Goal: Find specific page/section: Find specific page/section

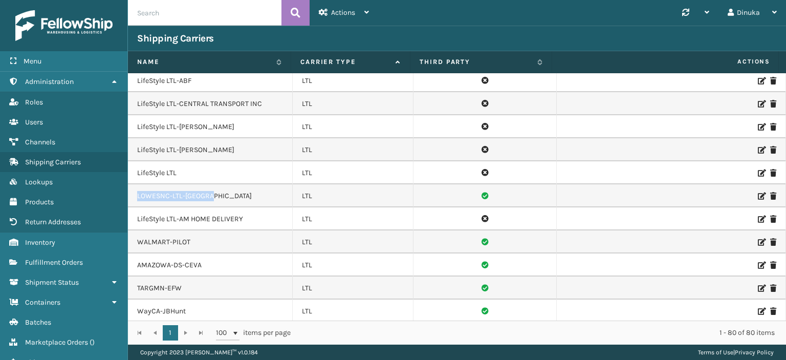
scroll to position [1053, 0]
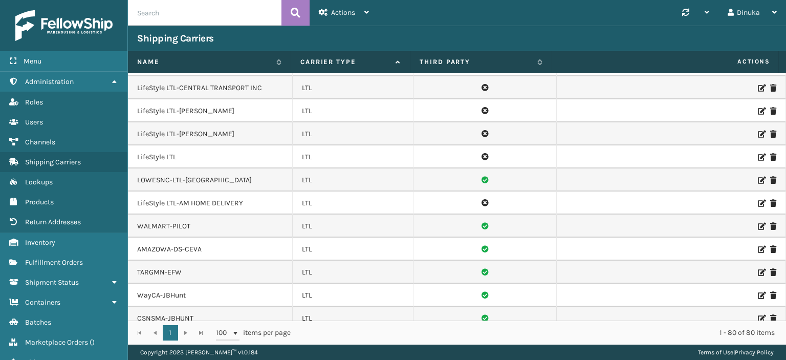
click at [758, 223] on icon at bounding box center [761, 226] width 6 height 7
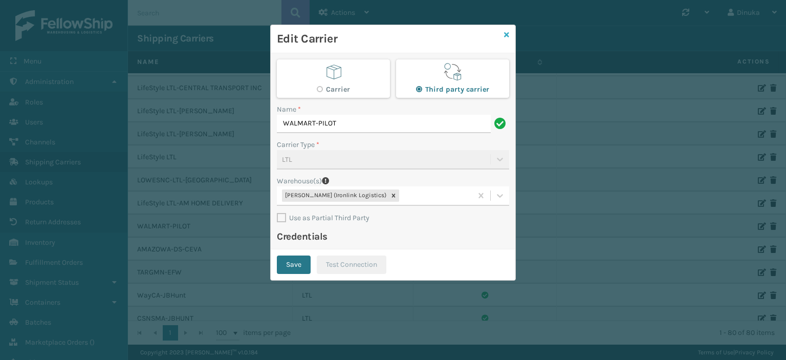
click at [507, 36] on icon at bounding box center [506, 34] width 5 height 7
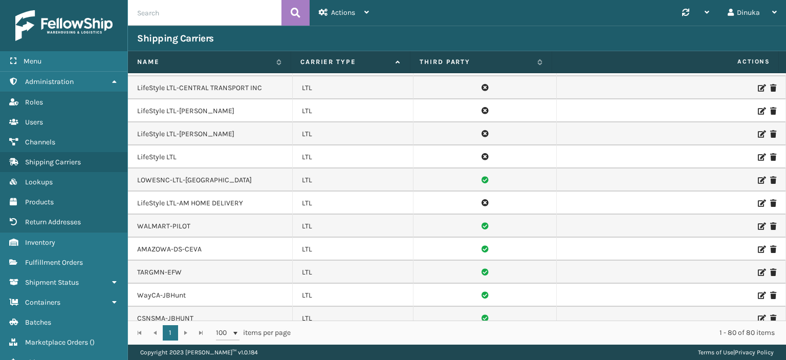
click at [758, 246] on icon at bounding box center [761, 249] width 6 height 7
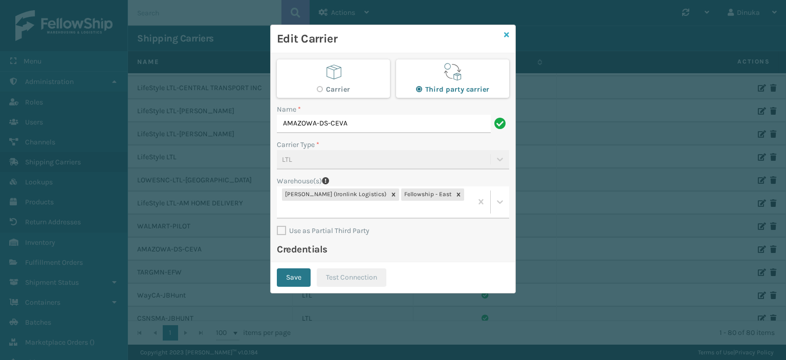
click at [507, 33] on icon at bounding box center [506, 34] width 5 height 7
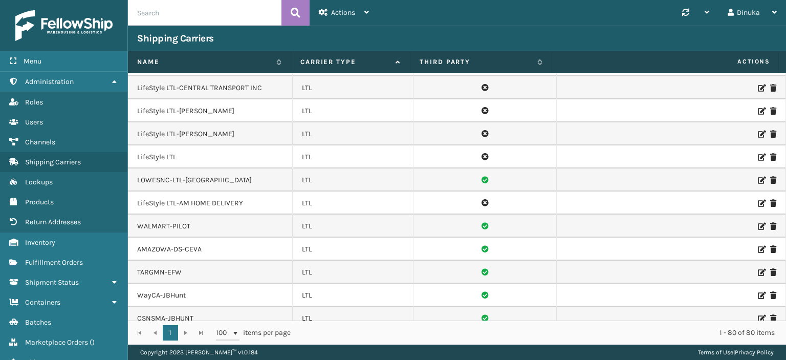
click at [758, 269] on icon at bounding box center [761, 272] width 6 height 7
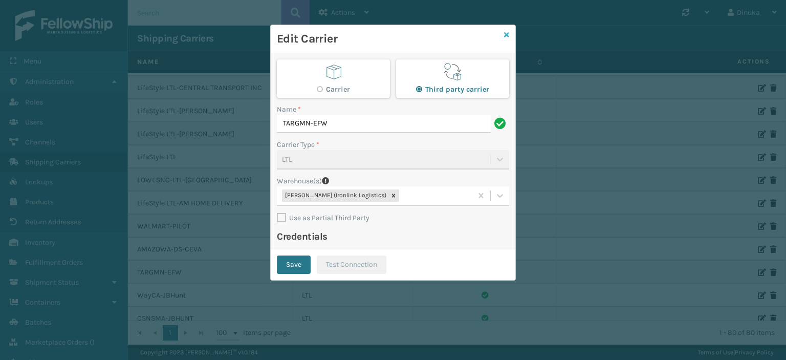
click at [506, 35] on icon at bounding box center [506, 34] width 5 height 7
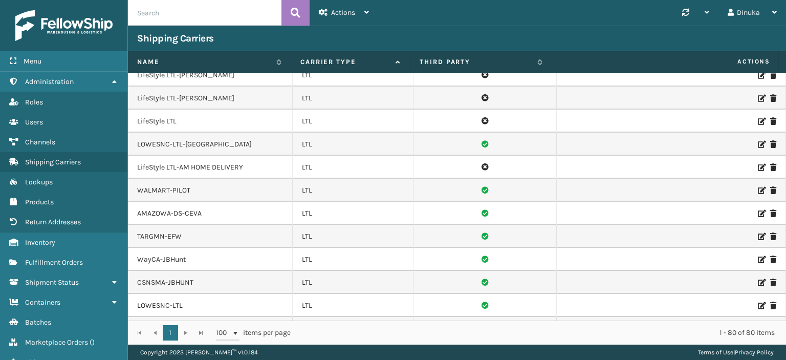
scroll to position [1104, 0]
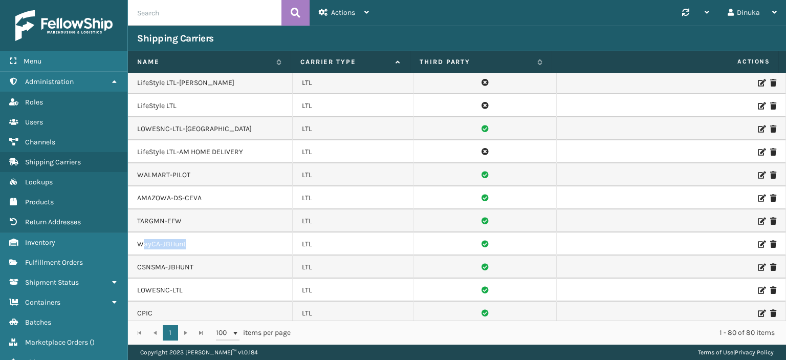
drag, startPoint x: 160, startPoint y: 218, endPoint x: 203, endPoint y: 218, distance: 43.0
click at [203, 232] on td "WayCA-JBHunt" at bounding box center [210, 243] width 165 height 23
click at [758, 240] on icon at bounding box center [761, 243] width 6 height 7
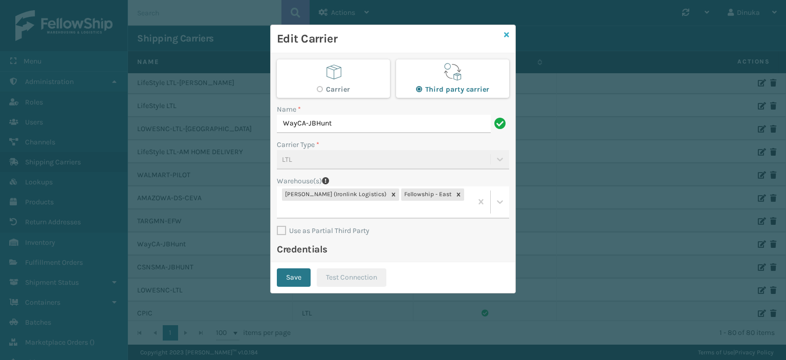
click at [504, 35] on icon at bounding box center [506, 34] width 5 height 7
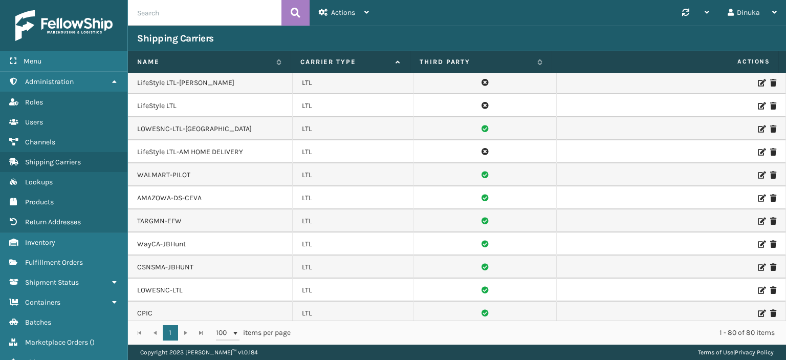
click at [758, 264] on icon at bounding box center [761, 267] width 6 height 7
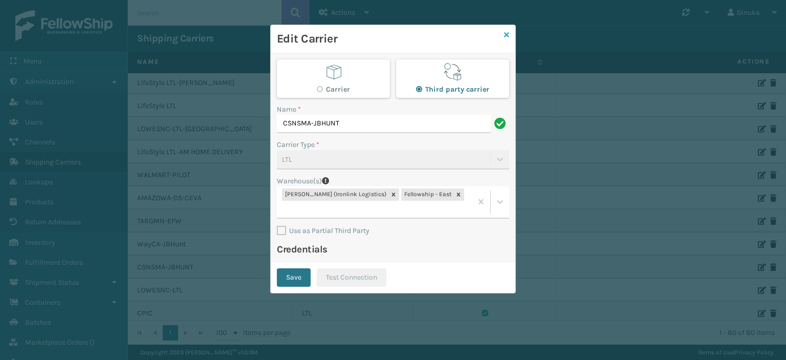
click at [506, 36] on icon at bounding box center [506, 34] width 5 height 7
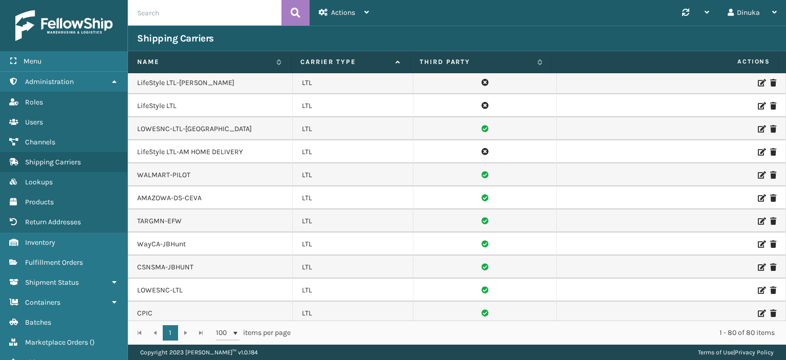
click at [141, 278] on td "LOWESNC-LTL" at bounding box center [210, 289] width 165 height 23
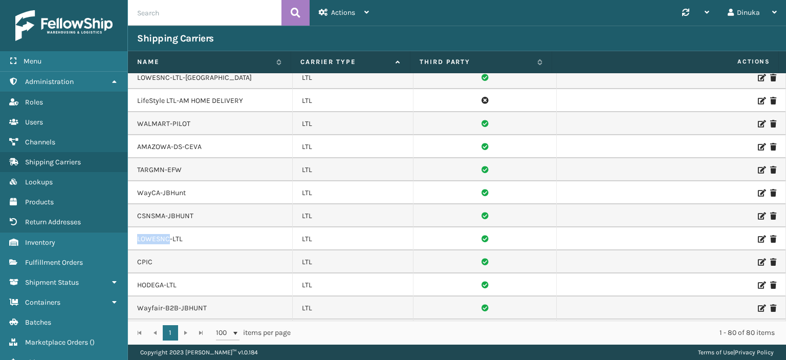
scroll to position [1206, 0]
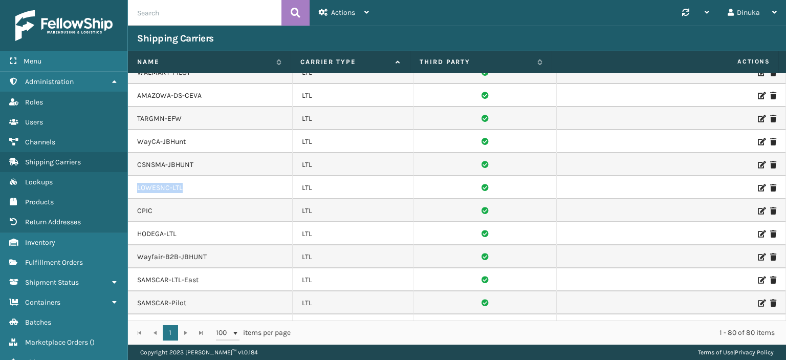
drag, startPoint x: 184, startPoint y: 160, endPoint x: 137, endPoint y: 162, distance: 47.6
click at [137, 176] on td "LOWESNC-LTL" at bounding box center [210, 187] width 165 height 23
click at [758, 184] on icon at bounding box center [761, 187] width 6 height 7
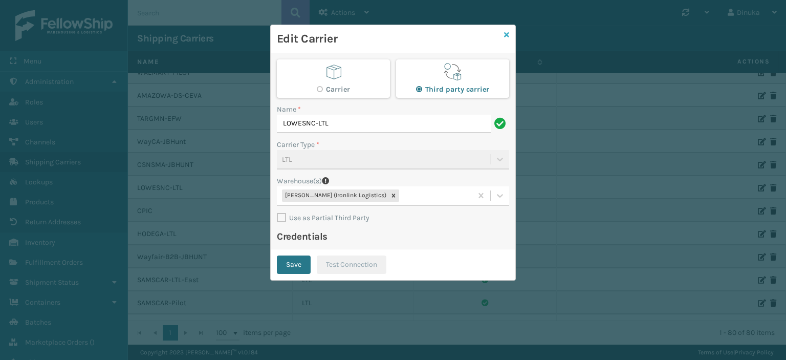
click at [505, 36] on icon at bounding box center [506, 34] width 5 height 7
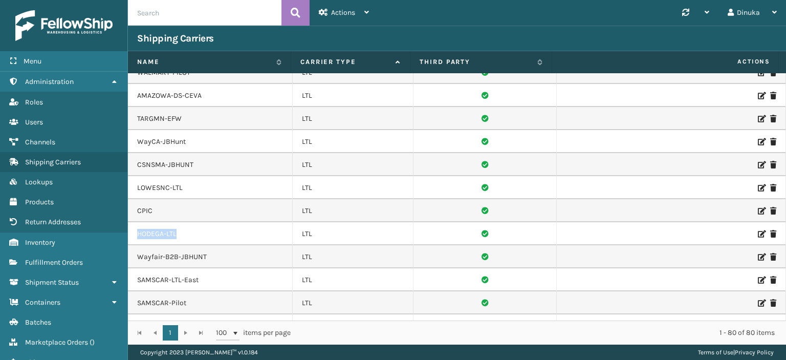
drag, startPoint x: 138, startPoint y: 209, endPoint x: 189, endPoint y: 206, distance: 51.7
click at [189, 222] on td "HODEGA-LTL" at bounding box center [210, 233] width 165 height 23
click at [758, 230] on icon at bounding box center [761, 233] width 6 height 7
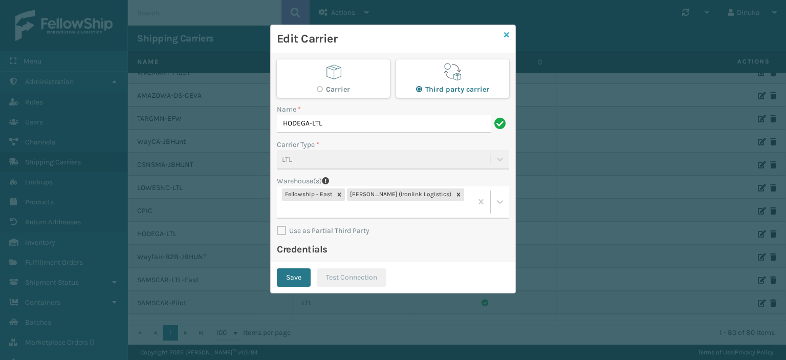
click at [508, 35] on icon at bounding box center [506, 34] width 5 height 7
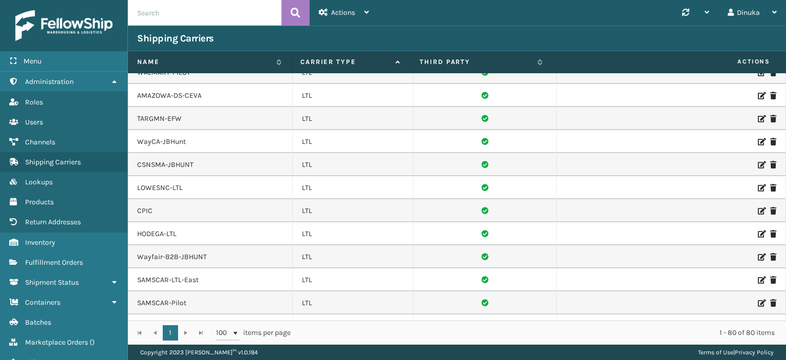
click at [758, 253] on icon at bounding box center [761, 256] width 6 height 7
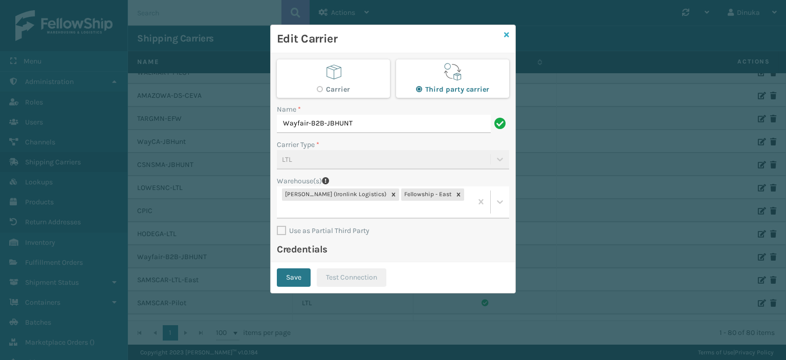
click at [508, 32] on icon at bounding box center [506, 34] width 5 height 7
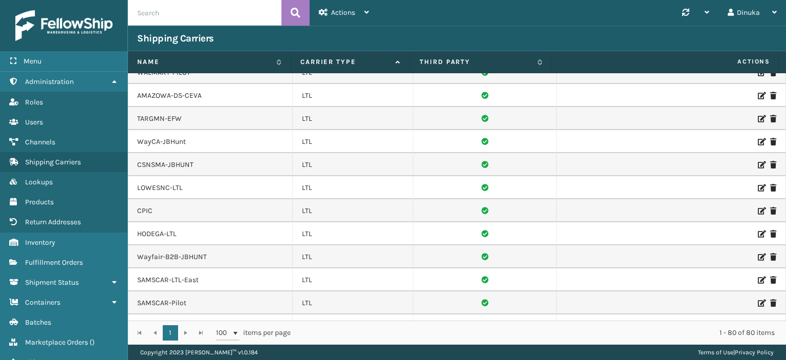
click at [758, 299] on icon at bounding box center [761, 302] width 6 height 7
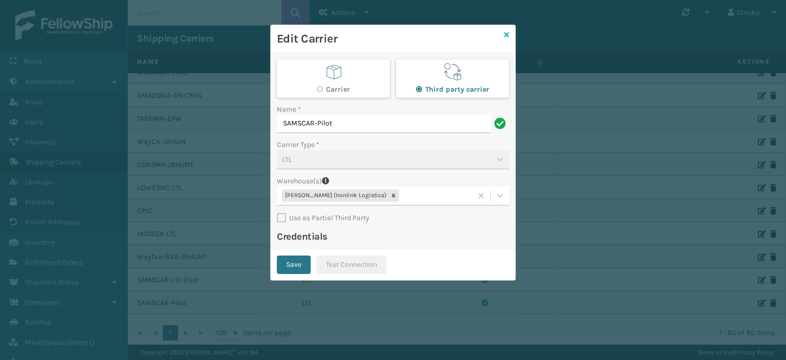
click at [507, 34] on icon at bounding box center [506, 34] width 5 height 7
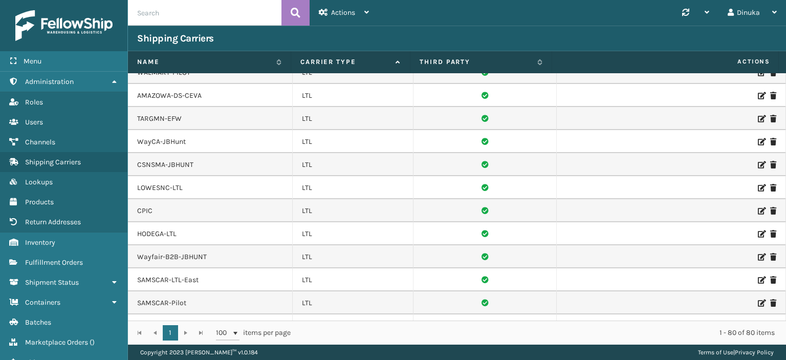
scroll to position [1257, 0]
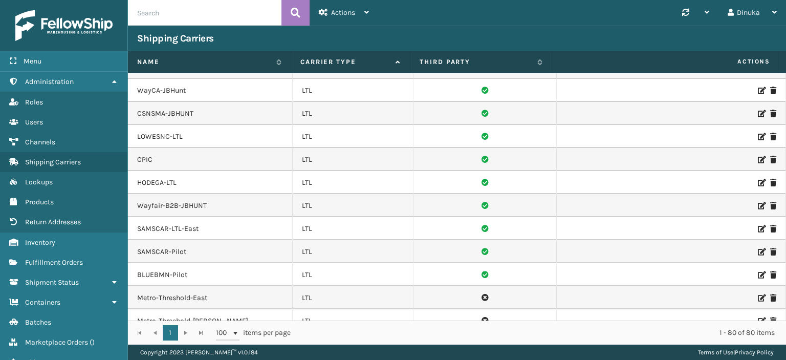
click at [758, 271] on icon at bounding box center [761, 274] width 6 height 7
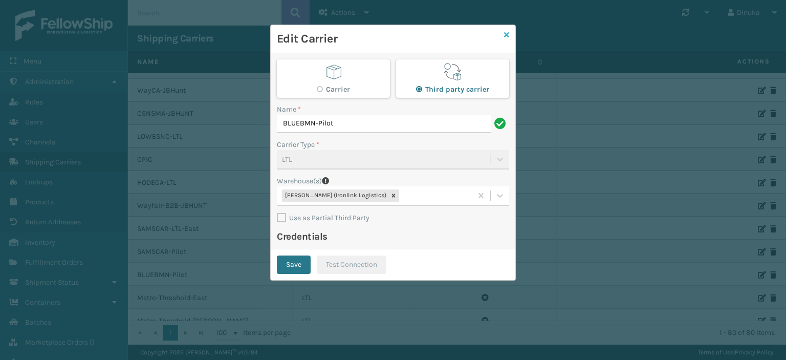
click at [506, 35] on icon at bounding box center [506, 34] width 5 height 7
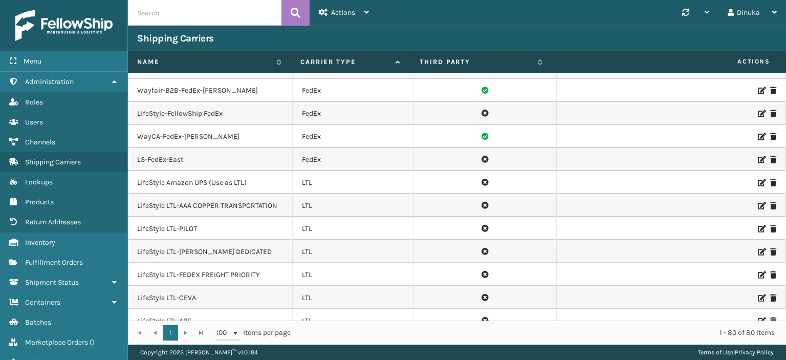
scroll to position [848, 0]
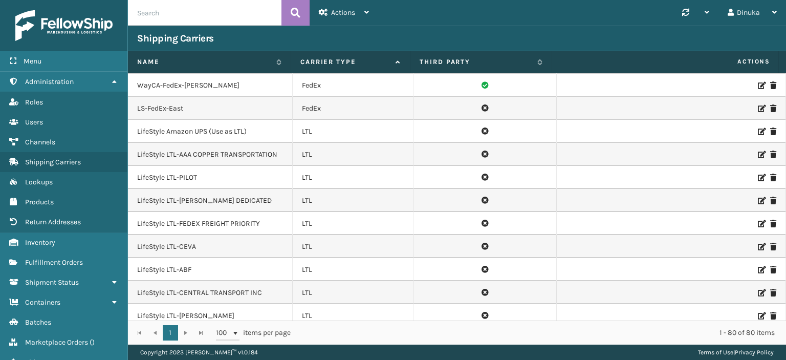
click at [248, 143] on td "LifeStyle LTL-AAA COPPER TRANSPORTATION" at bounding box center [210, 154] width 165 height 23
click at [758, 151] on icon at bounding box center [761, 154] width 6 height 7
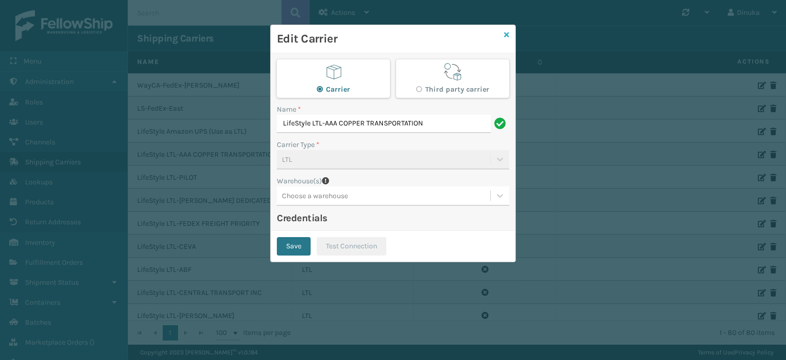
click at [506, 34] on icon at bounding box center [506, 34] width 5 height 7
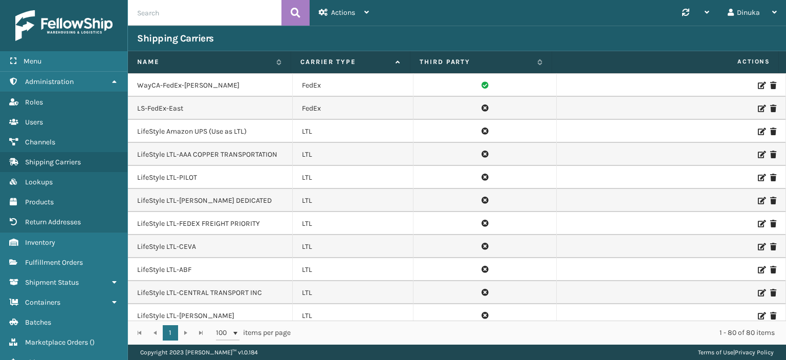
click at [758, 174] on icon at bounding box center [761, 177] width 6 height 7
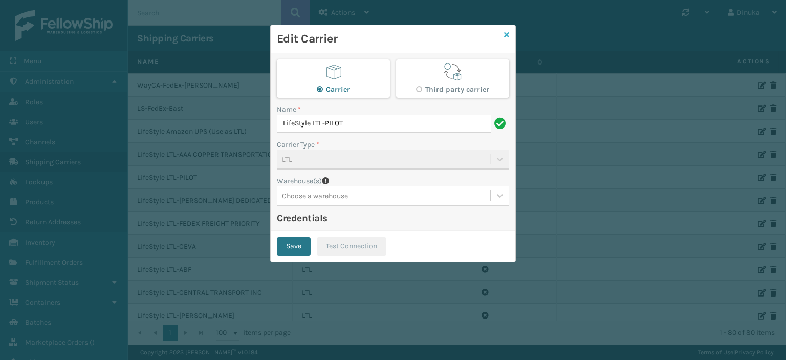
click at [508, 31] on icon at bounding box center [506, 34] width 5 height 7
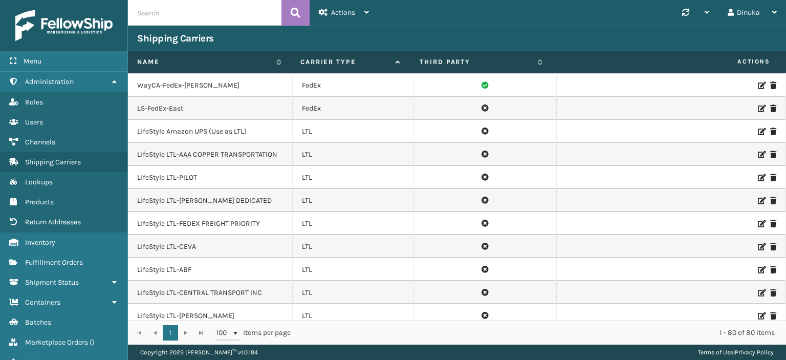
click at [758, 197] on icon at bounding box center [761, 200] width 6 height 7
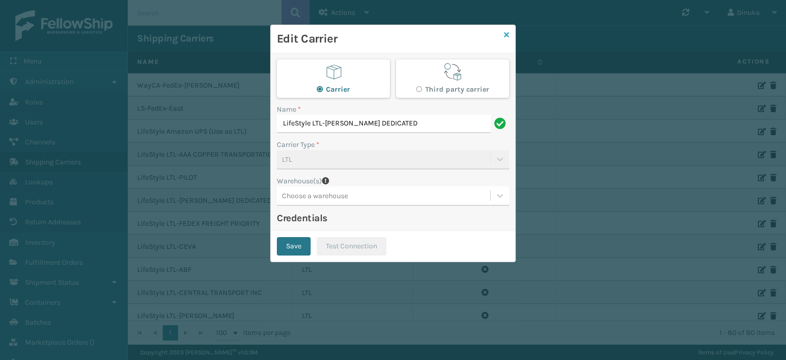
click at [508, 37] on icon at bounding box center [506, 34] width 5 height 7
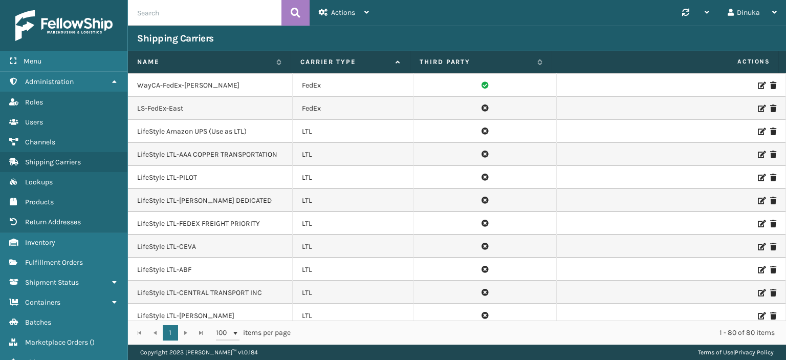
click at [758, 220] on icon at bounding box center [761, 223] width 6 height 7
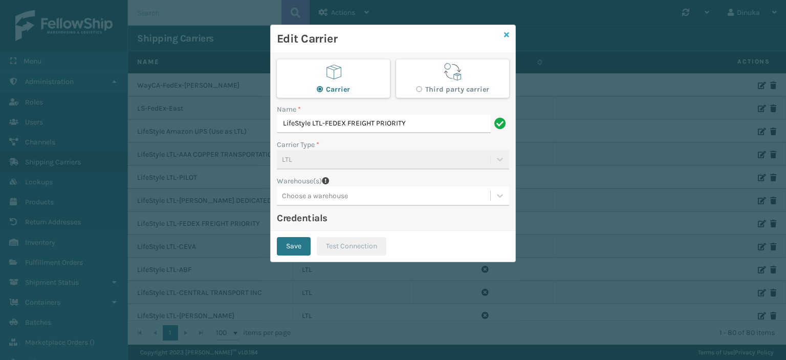
click at [509, 33] on icon at bounding box center [506, 34] width 5 height 7
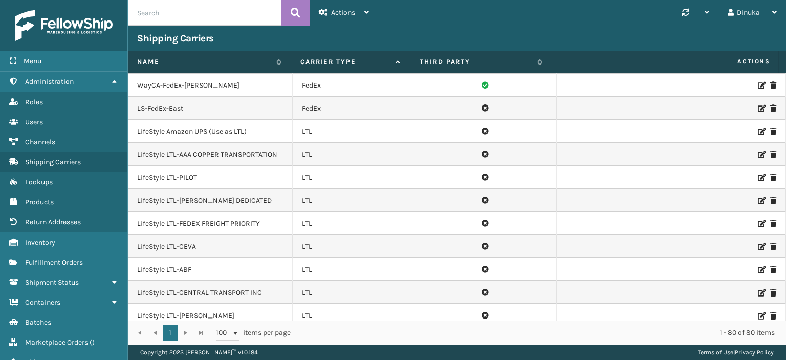
click at [758, 243] on icon at bounding box center [761, 246] width 6 height 7
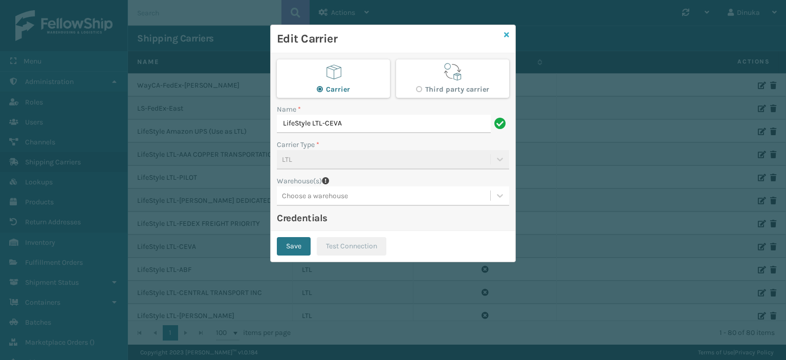
click at [505, 34] on icon at bounding box center [506, 34] width 5 height 7
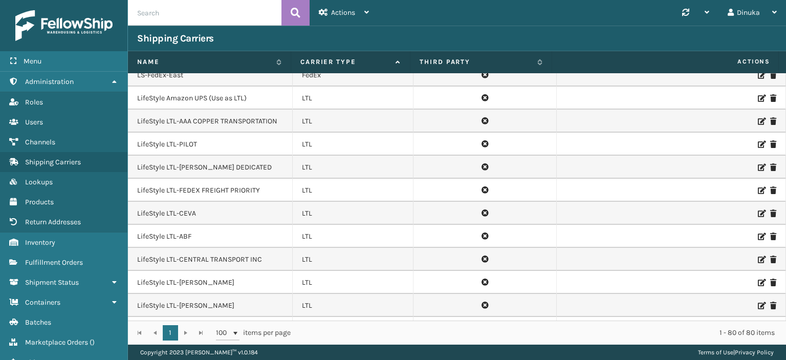
scroll to position [899, 0]
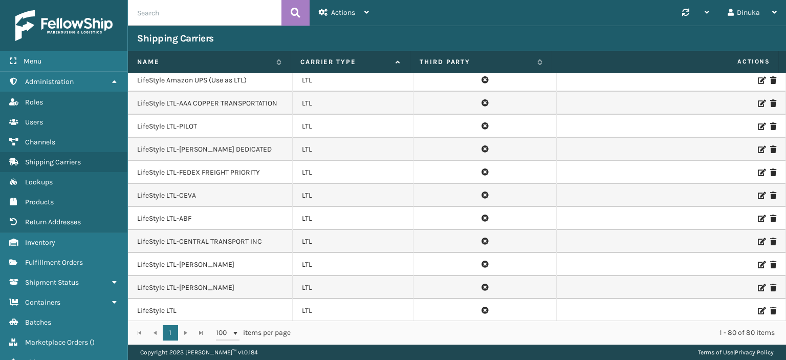
click at [758, 215] on icon at bounding box center [761, 218] width 6 height 7
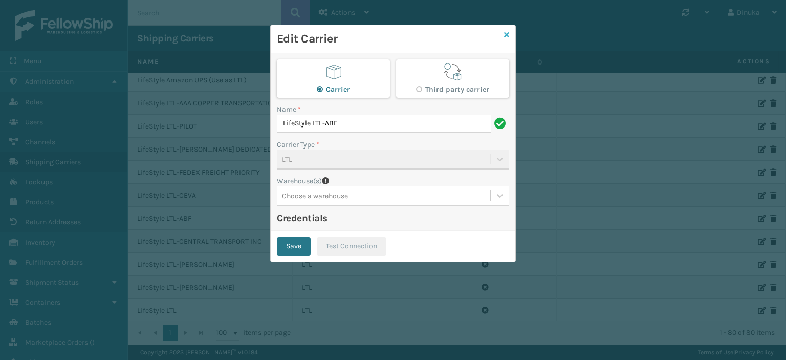
click at [506, 34] on icon at bounding box center [506, 34] width 5 height 7
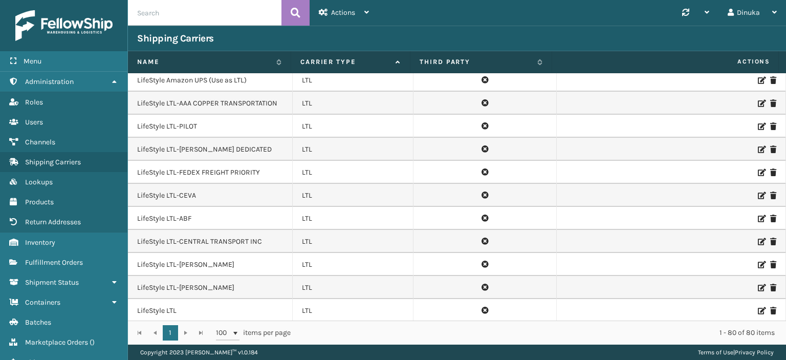
click at [758, 238] on icon at bounding box center [761, 241] width 6 height 7
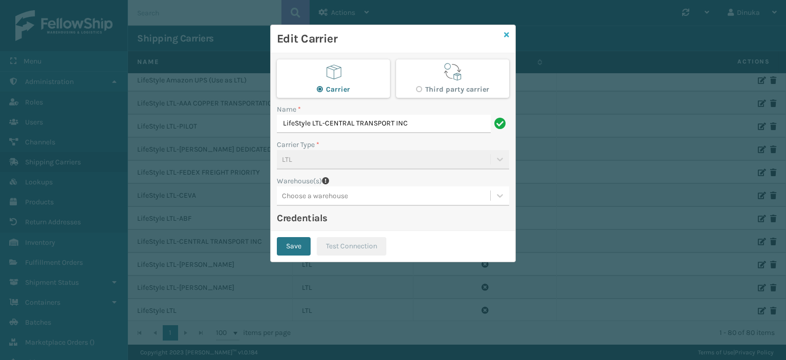
click at [507, 34] on icon at bounding box center [506, 34] width 5 height 7
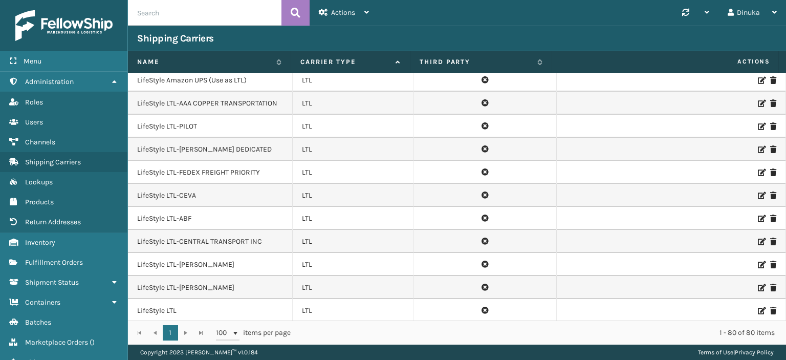
click at [758, 261] on icon at bounding box center [761, 264] width 6 height 7
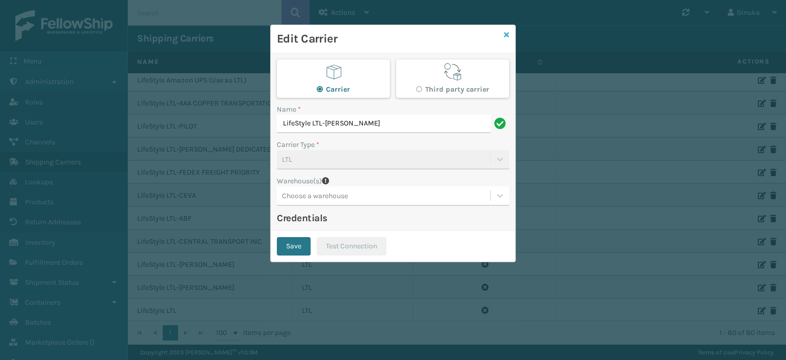
click at [507, 32] on icon at bounding box center [506, 34] width 5 height 7
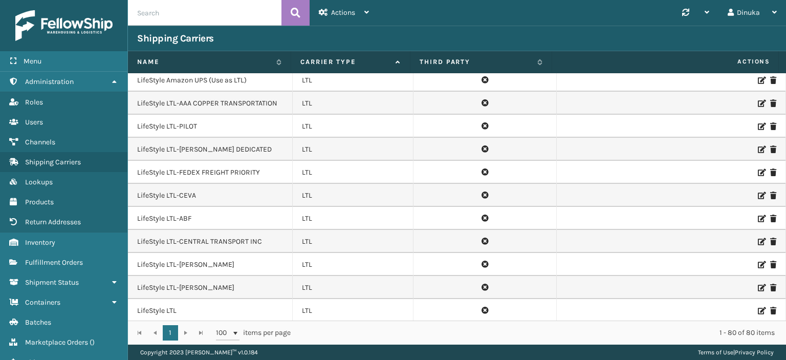
scroll to position [950, 0]
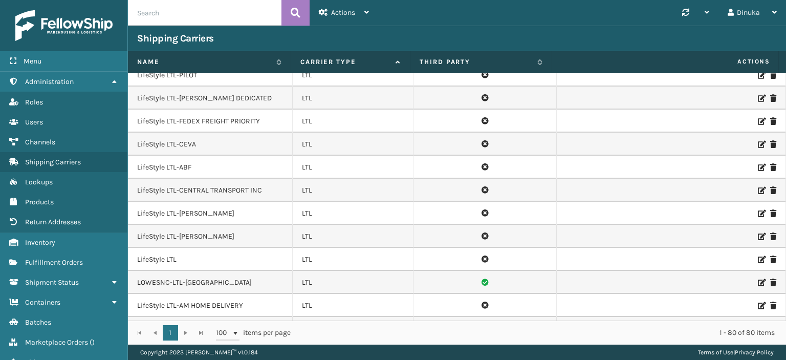
click at [758, 233] on icon at bounding box center [761, 236] width 6 height 7
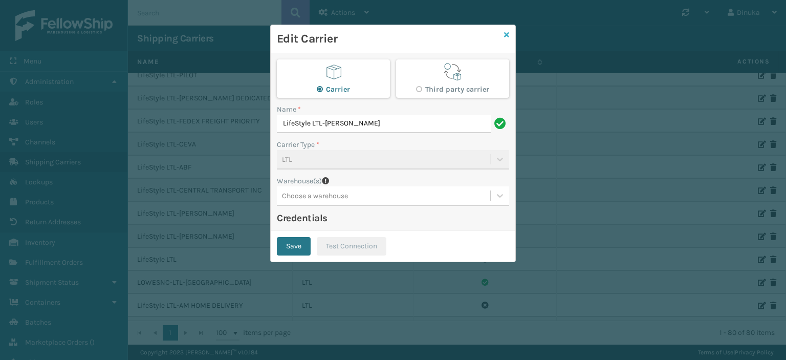
click at [506, 32] on icon at bounding box center [506, 34] width 5 height 7
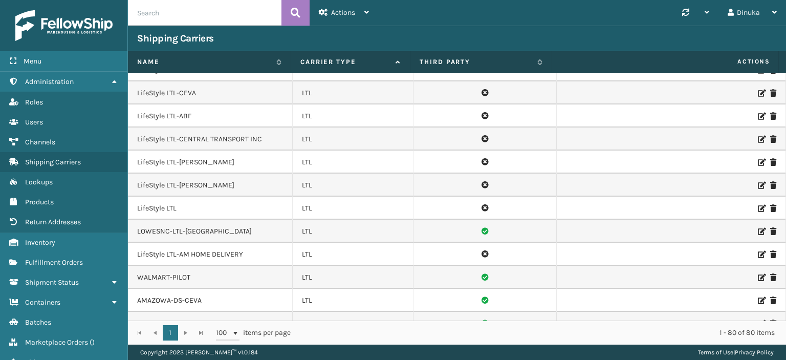
scroll to position [1053, 0]
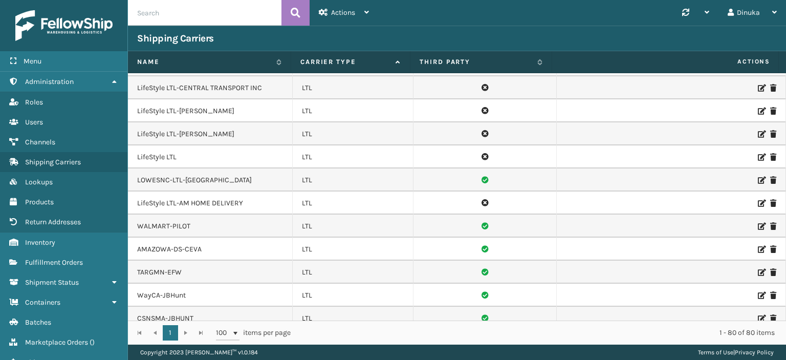
click at [758, 200] on icon at bounding box center [761, 203] width 6 height 7
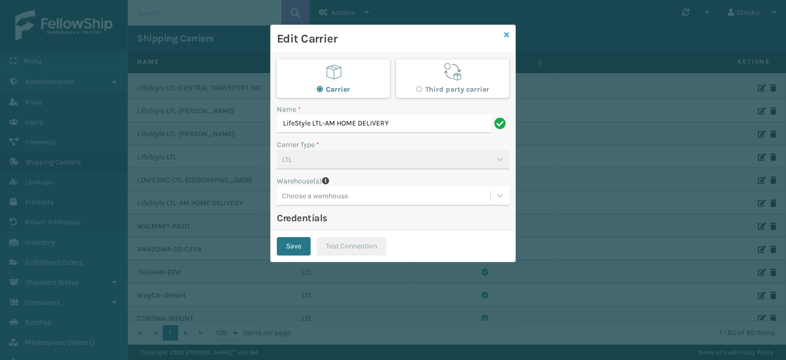
click at [508, 36] on icon at bounding box center [506, 34] width 5 height 7
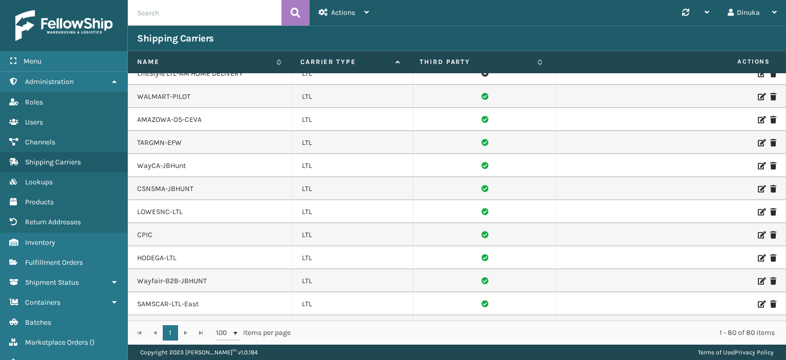
scroll to position [1206, 0]
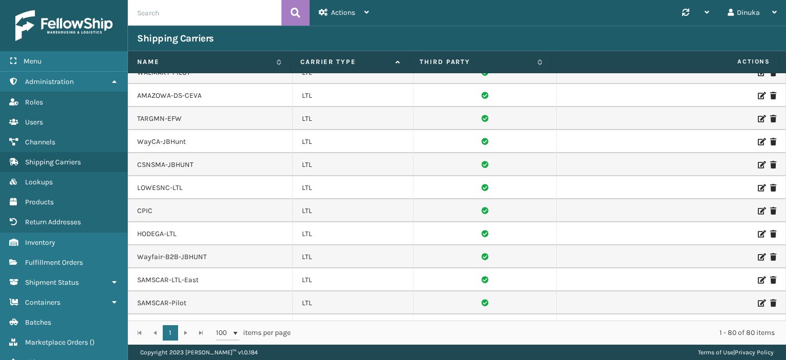
click at [758, 207] on icon at bounding box center [761, 210] width 6 height 7
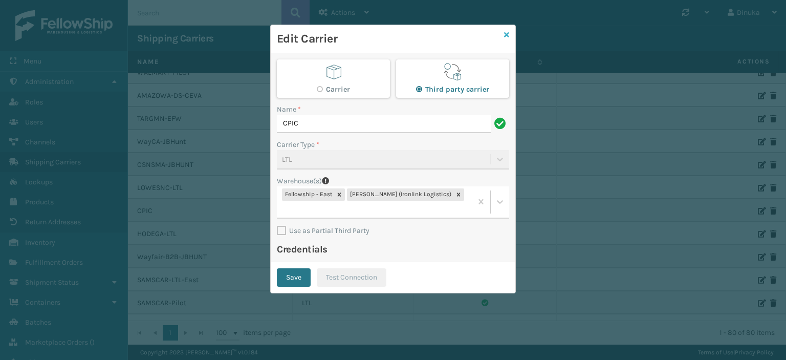
click at [507, 35] on icon at bounding box center [506, 34] width 5 height 7
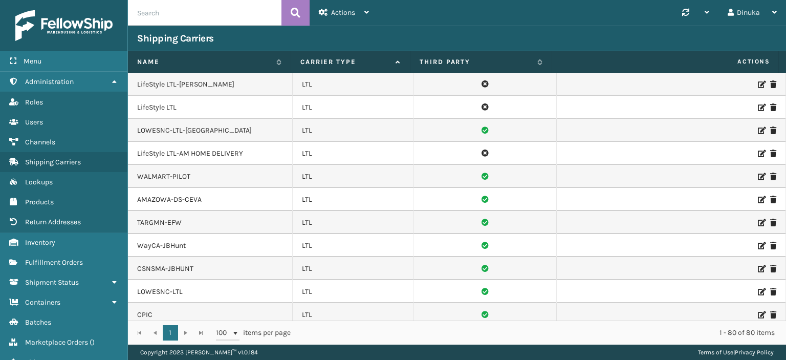
scroll to position [1423, 0]
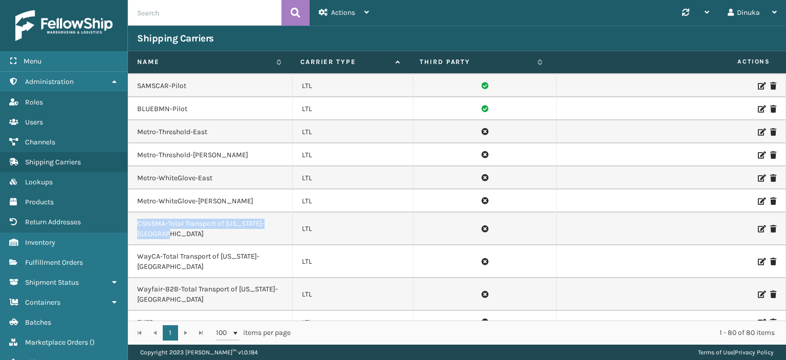
drag, startPoint x: 137, startPoint y: 196, endPoint x: 161, endPoint y: 207, distance: 26.8
click at [161, 212] on td "CSNSMA-Total Transport of [US_STATE]-[GEOGRAPHIC_DATA]" at bounding box center [210, 228] width 165 height 33
click at [194, 212] on td "CSNSMA-Total Transport of [US_STATE]-[GEOGRAPHIC_DATA]" at bounding box center [210, 228] width 165 height 33
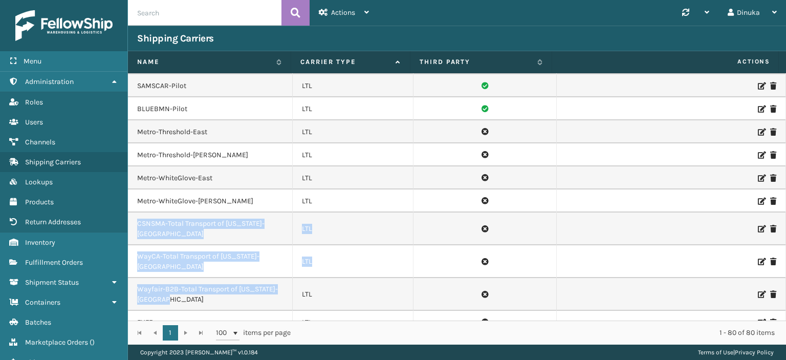
drag, startPoint x: 136, startPoint y: 193, endPoint x: 171, endPoint y: 265, distance: 80.1
copy tbody "CSNSMA-Total Transport of [US_STATE]-Bristol LTL WayCA-Total Transport of [US_S…"
click at [188, 212] on td "CSNSMA-Total Transport of [US_STATE]-[GEOGRAPHIC_DATA]" at bounding box center [210, 228] width 165 height 33
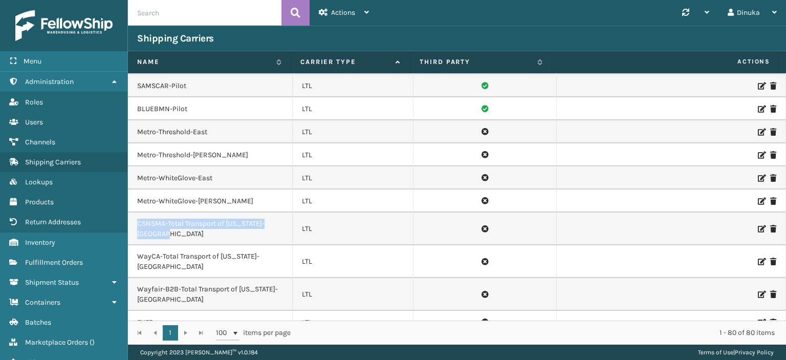
drag, startPoint x: 148, startPoint y: 196, endPoint x: 204, endPoint y: 204, distance: 55.9
click at [204, 212] on td "CSNSMA-Total Transport of [US_STATE]-[GEOGRAPHIC_DATA]" at bounding box center [210, 228] width 165 height 33
click at [167, 212] on td "CSNSMA-Total Transport of [US_STATE]-[GEOGRAPHIC_DATA]" at bounding box center [210, 228] width 165 height 33
drag, startPoint x: 138, startPoint y: 196, endPoint x: 174, endPoint y: 206, distance: 37.6
click at [174, 212] on td "CSNSMA-Total Transport of [US_STATE]-[GEOGRAPHIC_DATA]" at bounding box center [210, 228] width 165 height 33
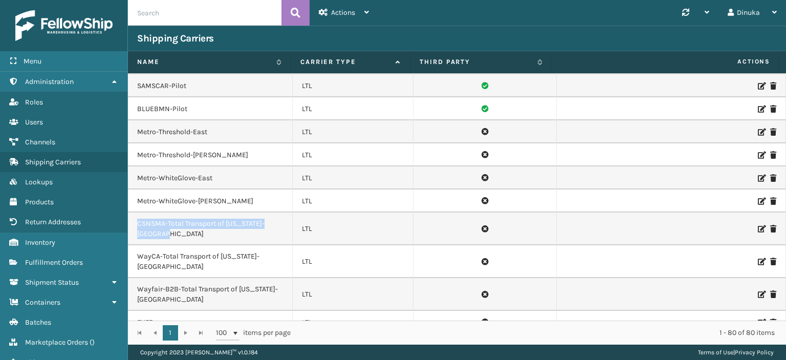
click at [168, 212] on td "CSNSMA-Total Transport of [US_STATE]-[GEOGRAPHIC_DATA]" at bounding box center [210, 228] width 165 height 33
drag, startPoint x: 138, startPoint y: 196, endPoint x: 174, endPoint y: 207, distance: 38.0
click at [174, 212] on td "CSNSMA-Total Transport of [US_STATE]-[GEOGRAPHIC_DATA]" at bounding box center [210, 228] width 165 height 33
click at [262, 212] on td "CSNSMA-Total Transport of [US_STATE]-[GEOGRAPHIC_DATA]" at bounding box center [210, 228] width 165 height 33
drag, startPoint x: 137, startPoint y: 196, endPoint x: 147, endPoint y: 194, distance: 10.3
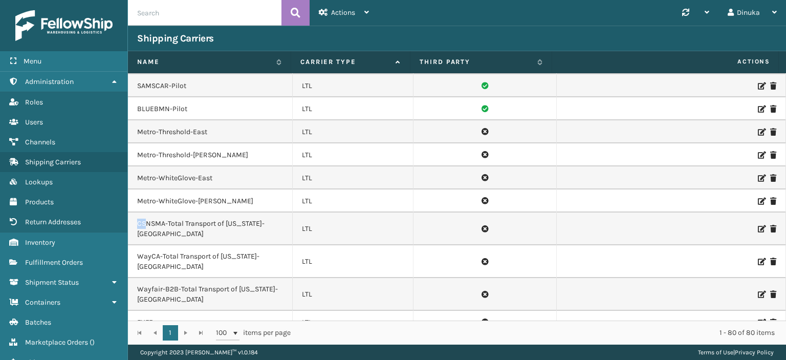
click at [147, 212] on td "CSNSMA-Total Transport of [US_STATE]-[GEOGRAPHIC_DATA]" at bounding box center [210, 228] width 165 height 33
drag, startPoint x: 168, startPoint y: 196, endPoint x: 264, endPoint y: 196, distance: 95.7
click at [264, 212] on td "CSNSMA-Total Transport of [US_STATE]-[GEOGRAPHIC_DATA]" at bounding box center [210, 228] width 165 height 33
click at [188, 212] on td "CSNSMA-Total Transport of [US_STATE]-[GEOGRAPHIC_DATA]" at bounding box center [210, 228] width 165 height 33
drag, startPoint x: 168, startPoint y: 194, endPoint x: 174, endPoint y: 208, distance: 14.9
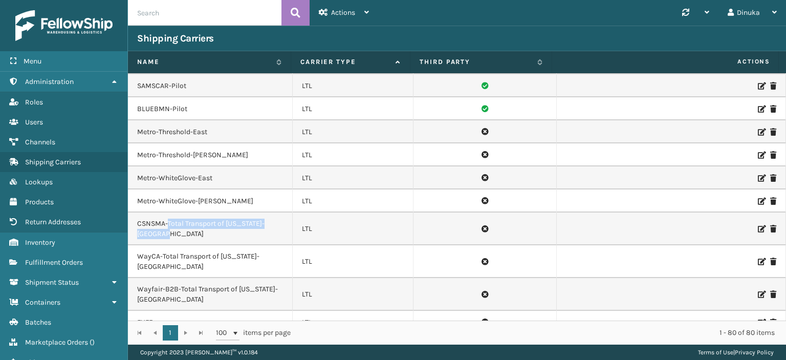
click at [174, 212] on td "CSNSMA-Total Transport of [US_STATE]-[GEOGRAPHIC_DATA]" at bounding box center [210, 228] width 165 height 33
click at [186, 212] on td "CSNSMA-Total Transport of [US_STATE]-[GEOGRAPHIC_DATA]" at bounding box center [210, 228] width 165 height 33
drag, startPoint x: 263, startPoint y: 195, endPoint x: 168, endPoint y: 196, distance: 94.7
click at [168, 212] on td "CSNSMA-Total Transport of [US_STATE]-[GEOGRAPHIC_DATA]" at bounding box center [210, 228] width 165 height 33
drag, startPoint x: 136, startPoint y: 194, endPoint x: 163, endPoint y: 204, distance: 28.3
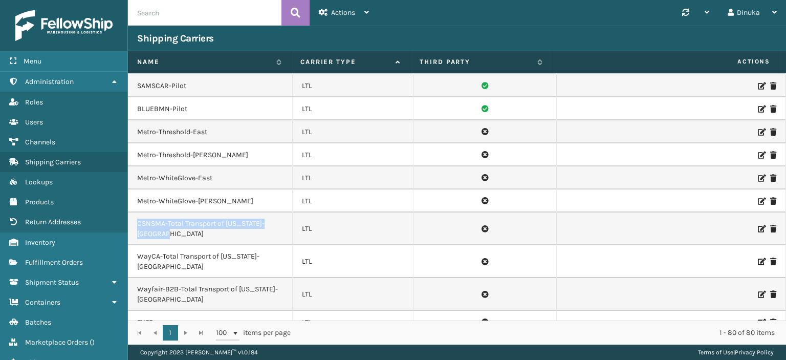
click at [163, 212] on td "CSNSMA-Total Transport of [US_STATE]-[GEOGRAPHIC_DATA]" at bounding box center [210, 228] width 165 height 33
click at [200, 212] on td "CSNSMA-Total Transport of [US_STATE]-[GEOGRAPHIC_DATA]" at bounding box center [210, 228] width 165 height 33
click at [305, 311] on td "LTL" at bounding box center [353, 322] width 121 height 23
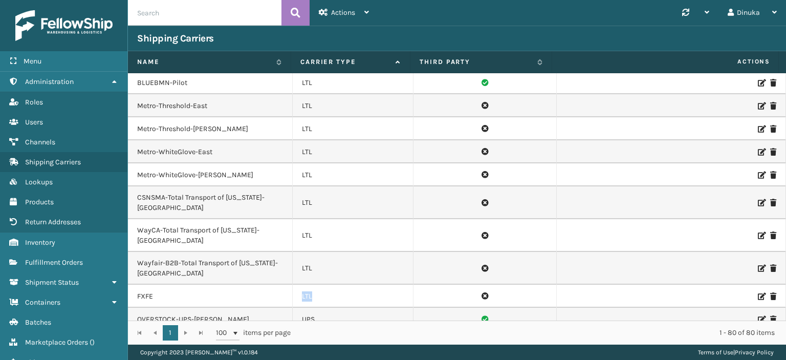
scroll to position [1474, 0]
